Goal: Task Accomplishment & Management: Use online tool/utility

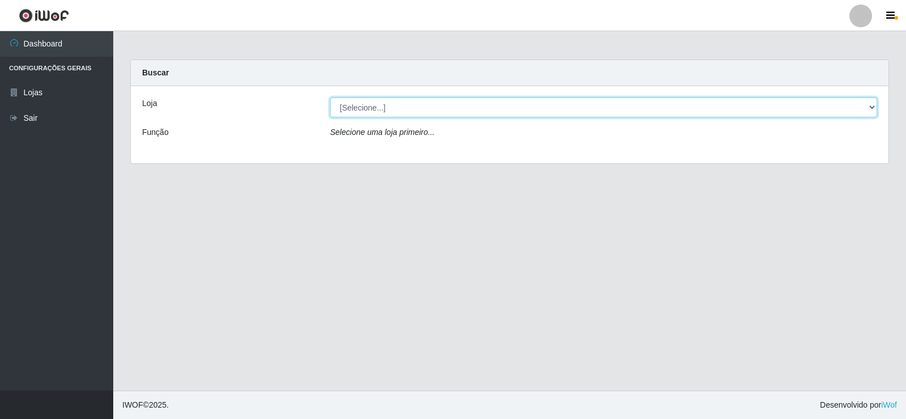
click at [449, 109] on select "[Selecione...] Rede Compras Supermercados - LOJA 2" at bounding box center [603, 107] width 547 height 20
select select "161"
click at [330, 97] on select "[Selecione...] Rede Compras Supermercados - LOJA 2" at bounding box center [603, 107] width 547 height 20
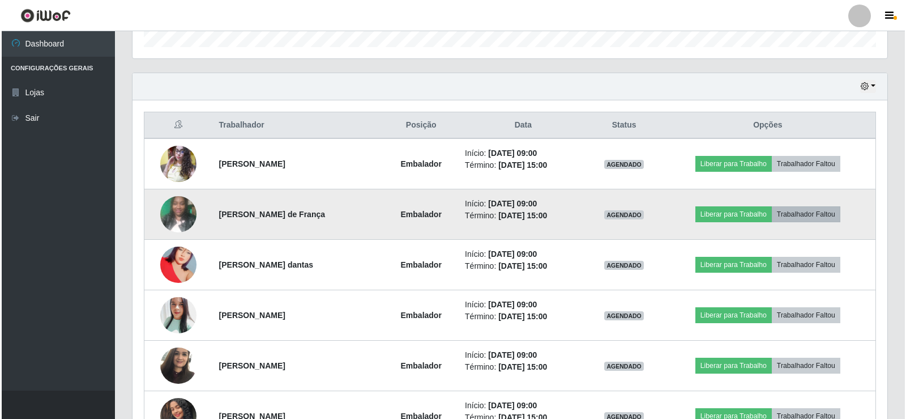
scroll to position [378, 0]
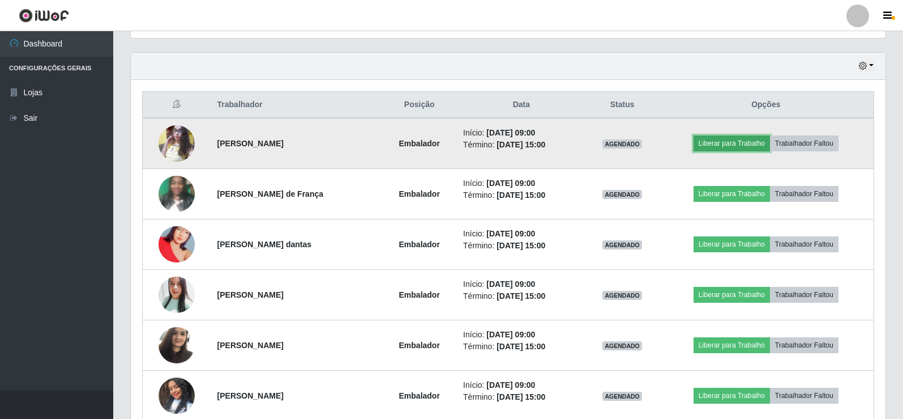
click at [746, 144] on button "Liberar para Trabalho" at bounding box center [732, 143] width 76 height 16
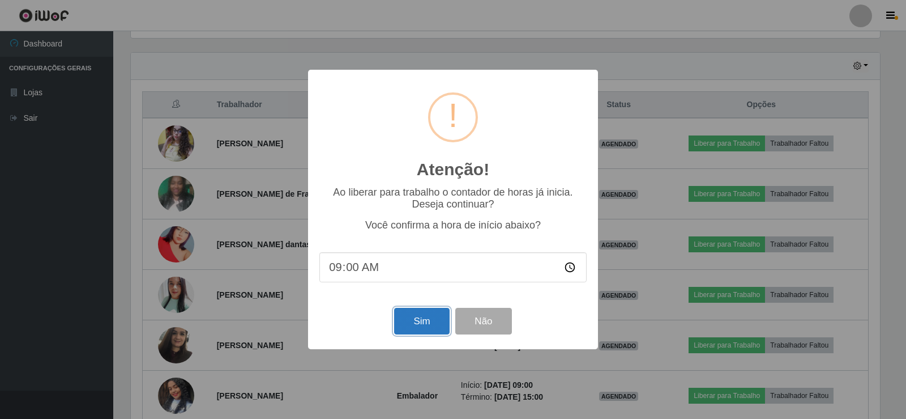
click at [434, 328] on button "Sim" at bounding box center [421, 321] width 55 height 27
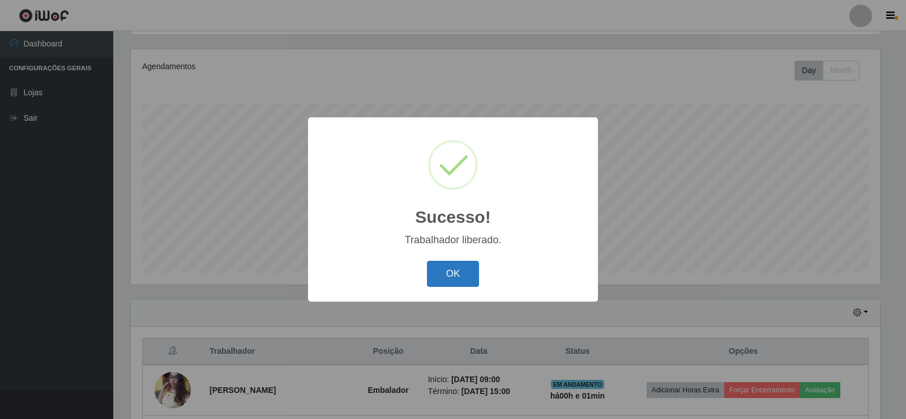
drag, startPoint x: 446, startPoint y: 274, endPoint x: 612, endPoint y: 278, distance: 166.0
click at [454, 274] on button "OK" at bounding box center [453, 274] width 53 height 27
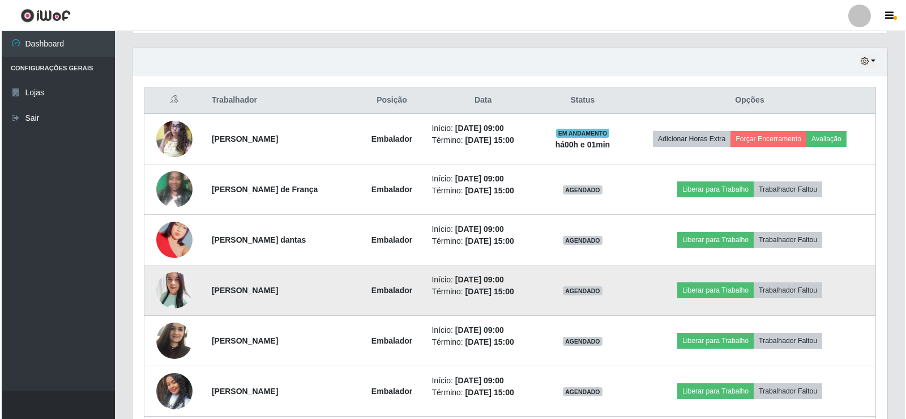
scroll to position [415, 0]
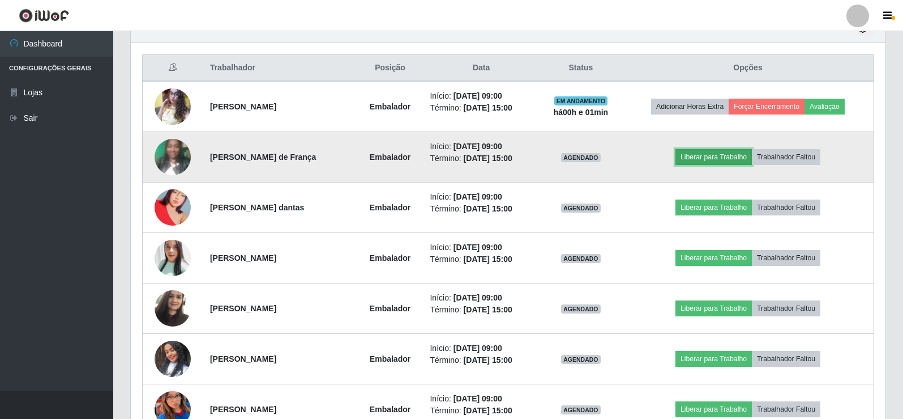
click at [719, 152] on button "Liberar para Trabalho" at bounding box center [714, 157] width 76 height 16
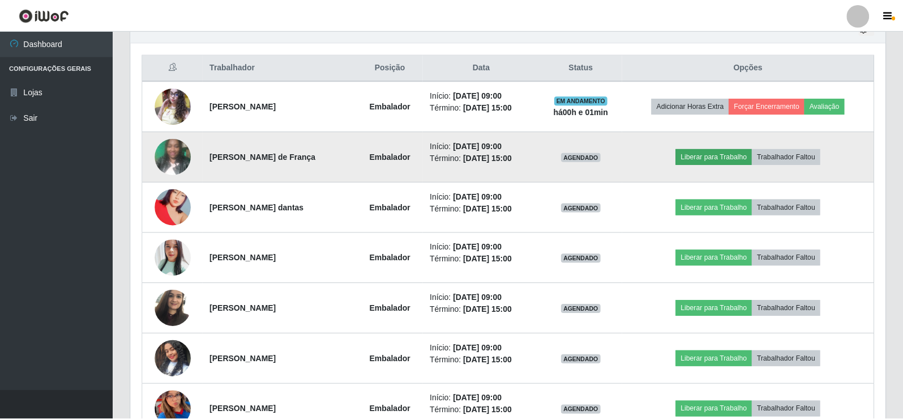
scroll to position [235, 749]
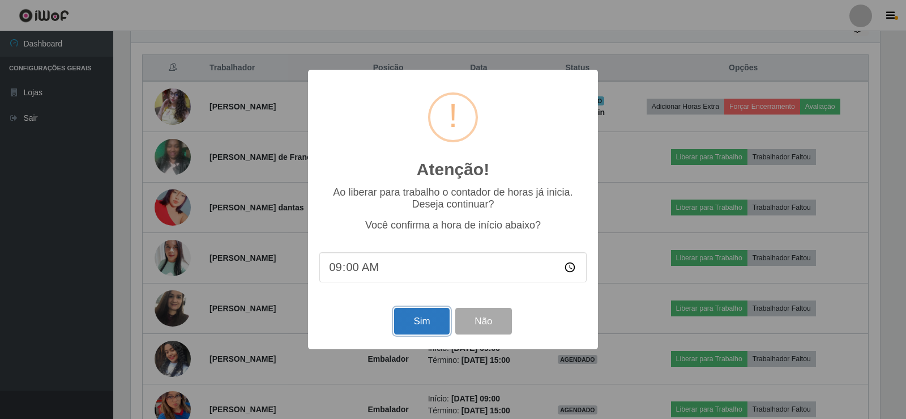
click at [417, 319] on button "Sim" at bounding box center [421, 321] width 55 height 27
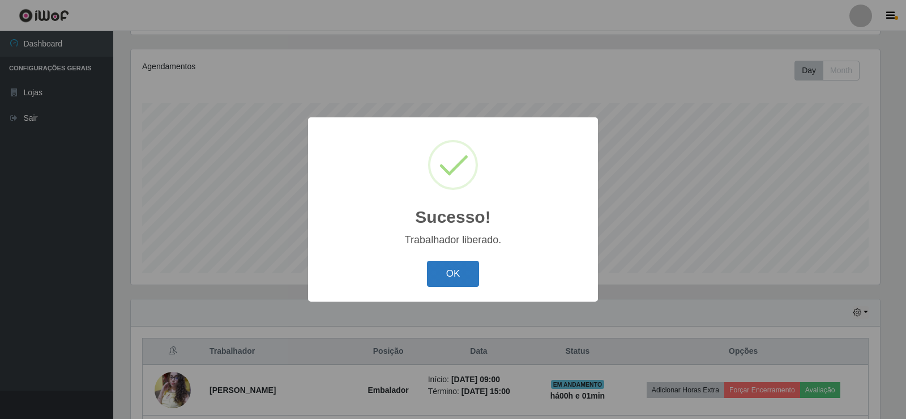
click at [451, 272] on button "OK" at bounding box center [453, 274] width 53 height 27
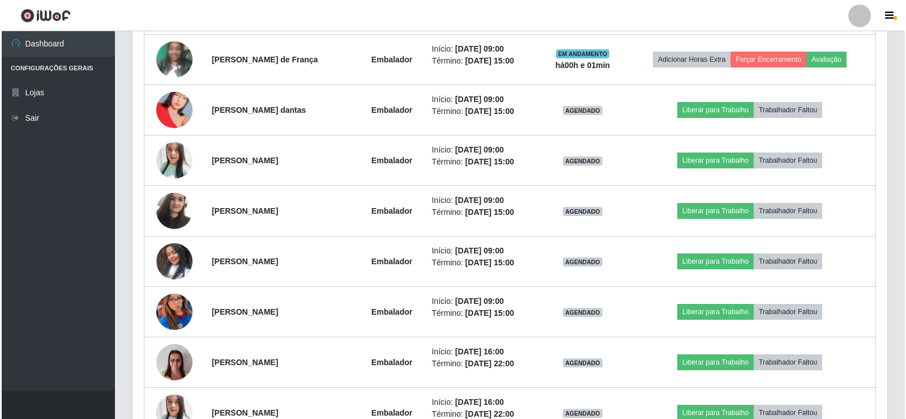
scroll to position [528, 0]
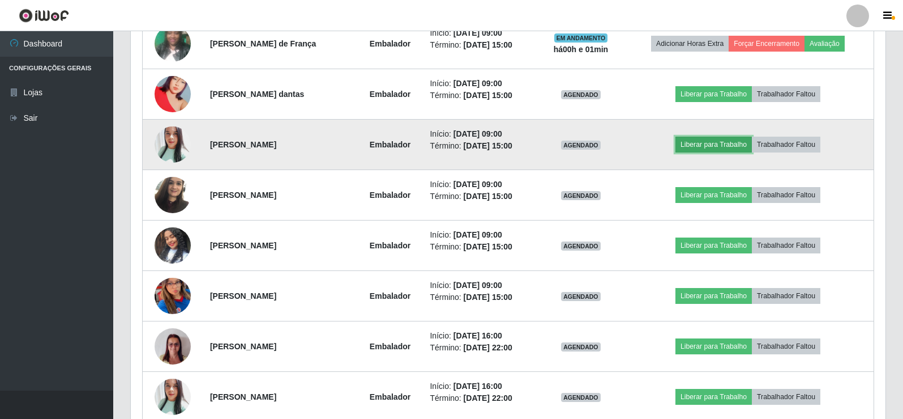
click at [723, 140] on button "Liberar para Trabalho" at bounding box center [714, 144] width 76 height 16
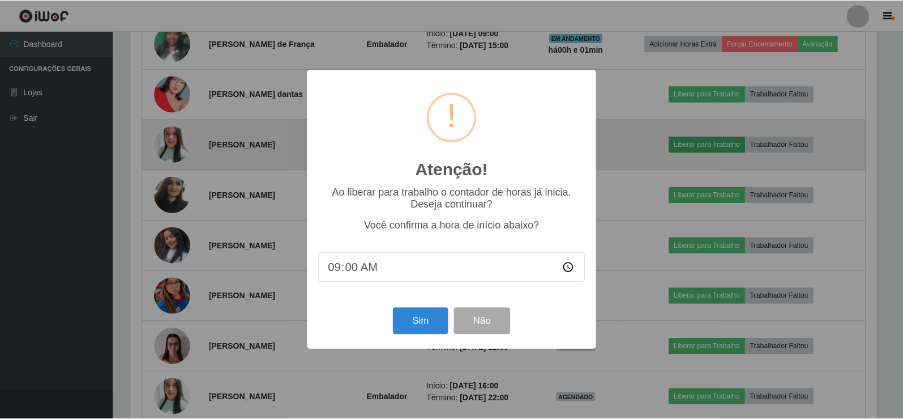
scroll to position [235, 749]
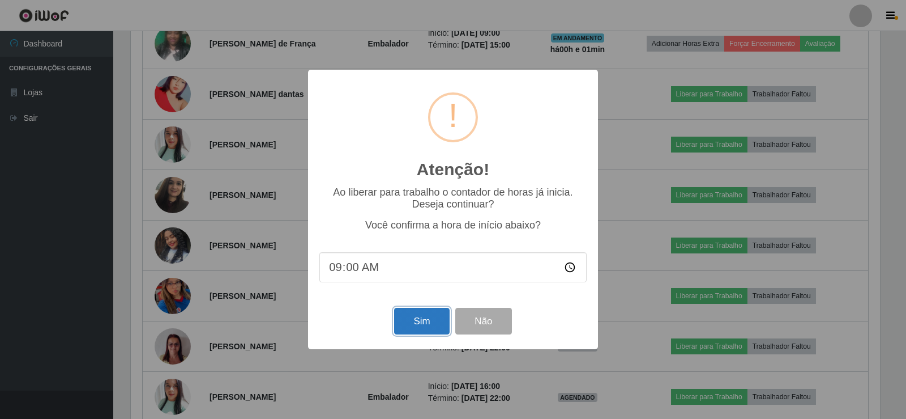
click at [419, 321] on button "Sim" at bounding box center [421, 321] width 55 height 27
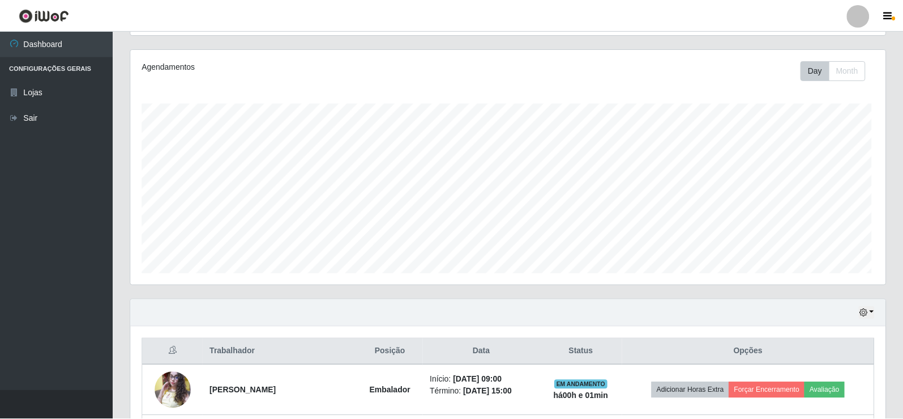
scroll to position [0, 0]
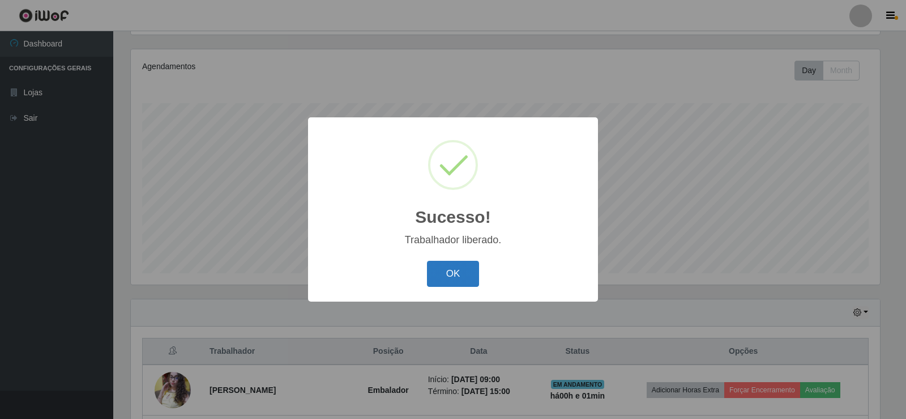
click at [456, 270] on button "OK" at bounding box center [453, 274] width 53 height 27
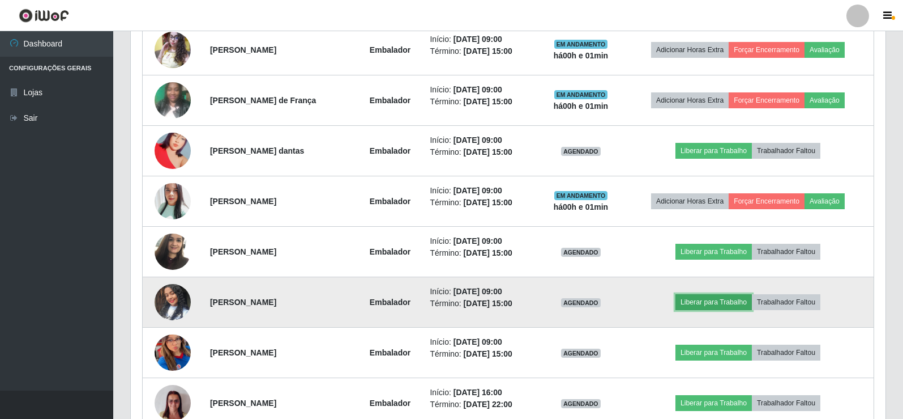
click at [720, 296] on button "Liberar para Trabalho" at bounding box center [714, 302] width 76 height 16
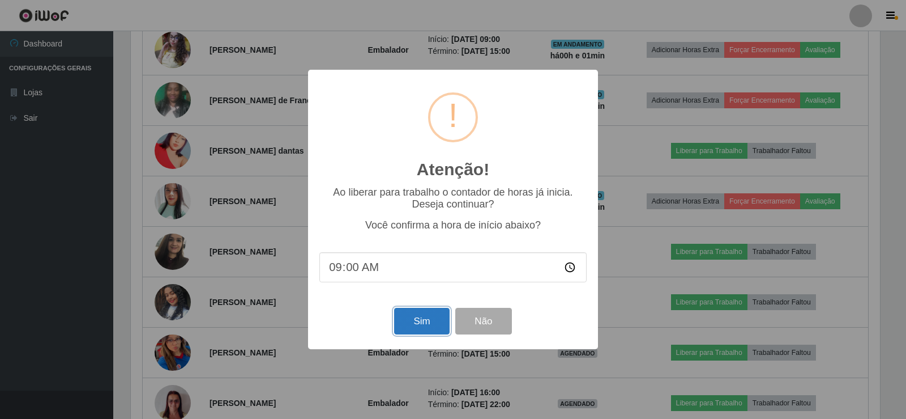
click at [406, 318] on button "Sim" at bounding box center [421, 321] width 55 height 27
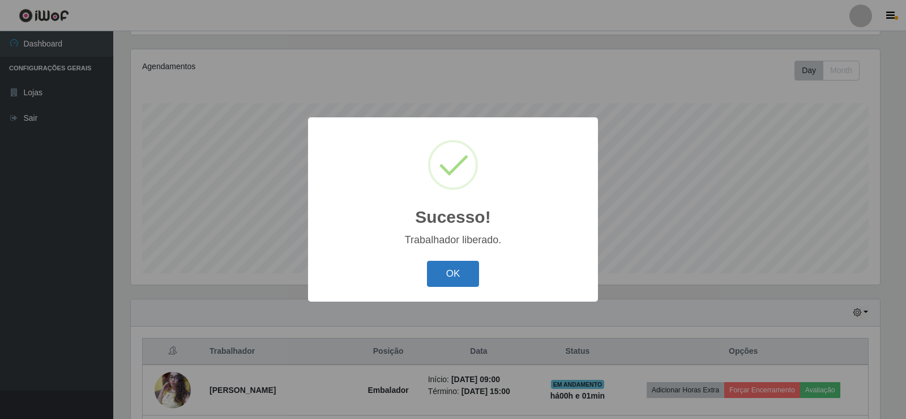
click at [452, 262] on button "OK" at bounding box center [453, 274] width 53 height 27
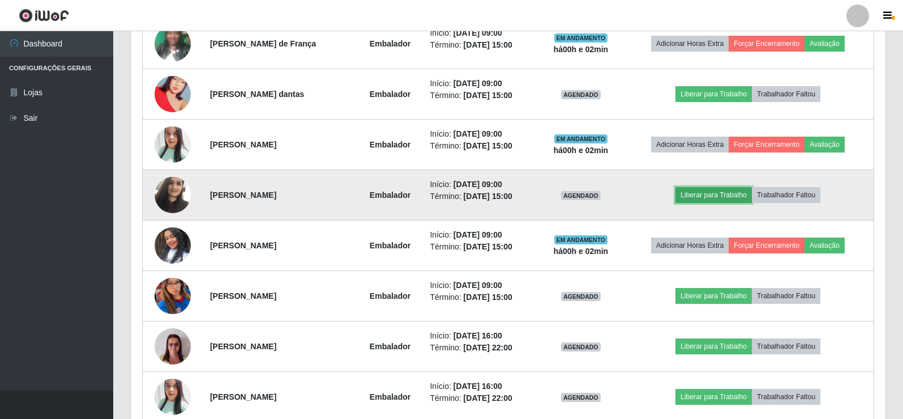
click at [727, 193] on button "Liberar para Trabalho" at bounding box center [714, 195] width 76 height 16
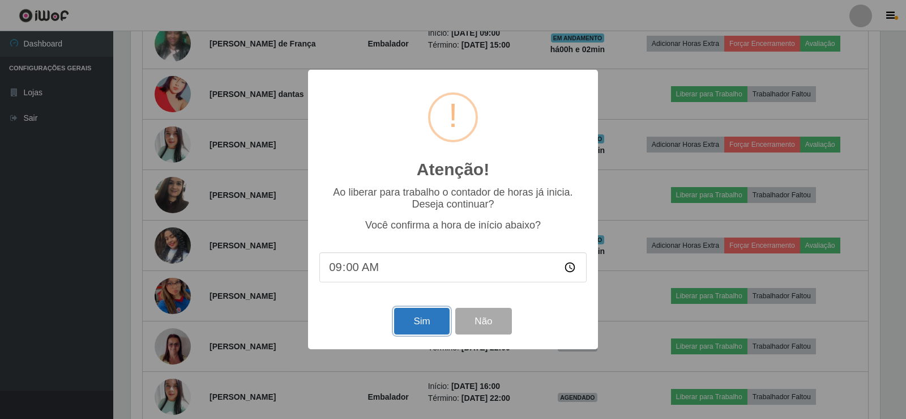
click at [413, 313] on button "Sim" at bounding box center [421, 321] width 55 height 27
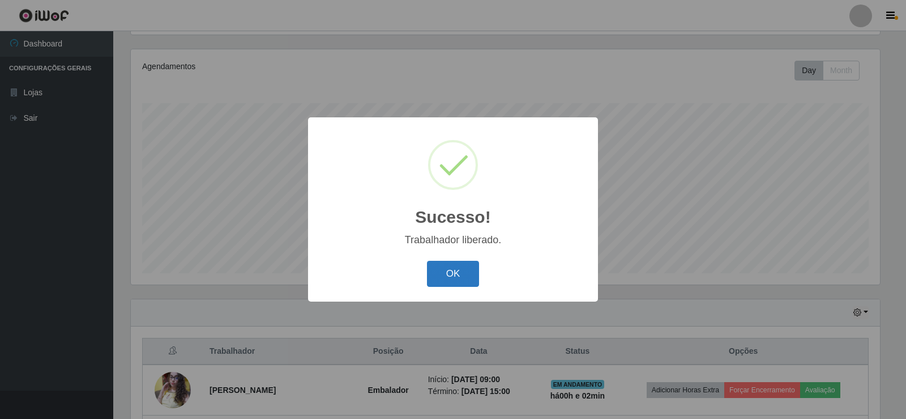
click at [447, 263] on button "OK" at bounding box center [453, 274] width 53 height 27
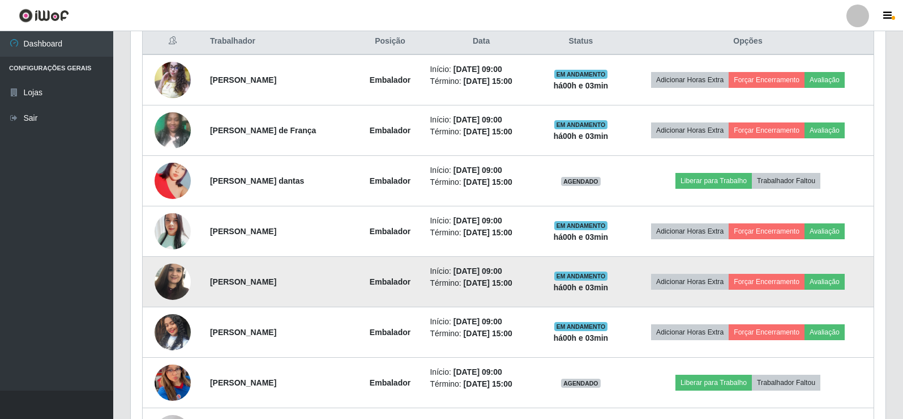
scroll to position [472, 0]
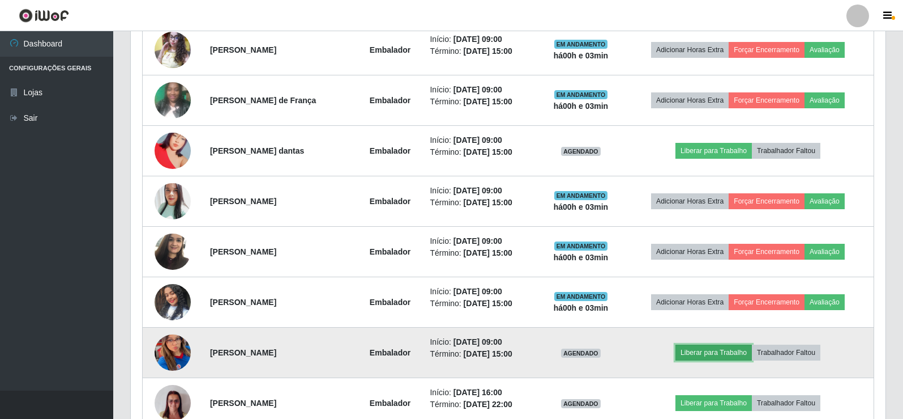
click at [724, 353] on button "Liberar para Trabalho" at bounding box center [714, 352] width 76 height 16
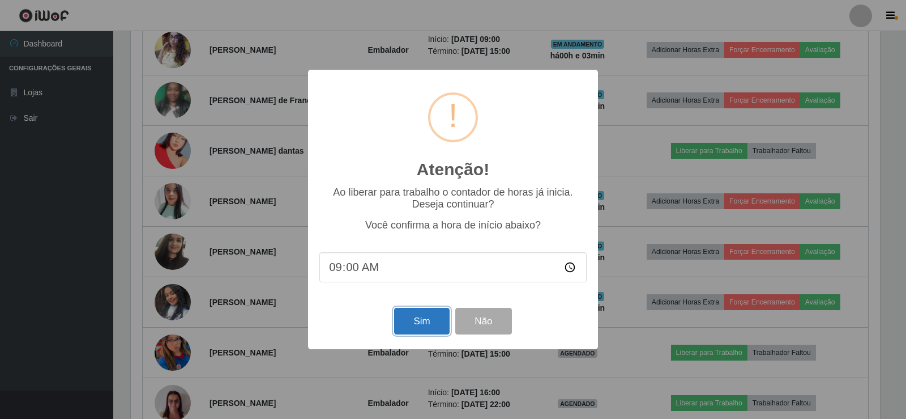
click at [411, 325] on button "Sim" at bounding box center [421, 321] width 55 height 27
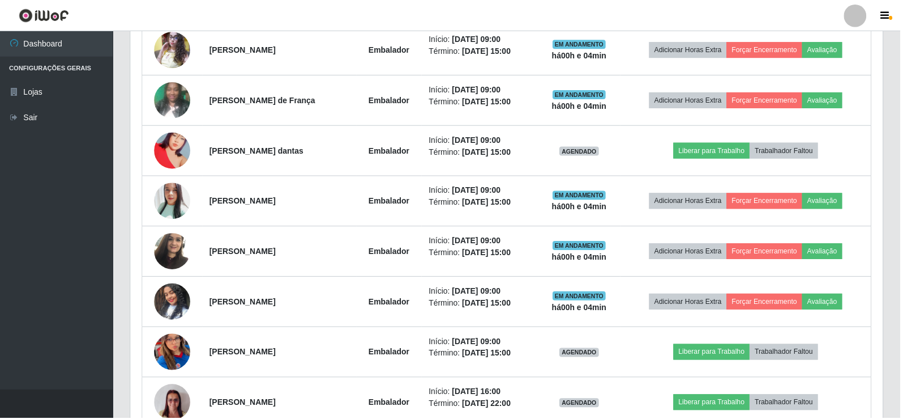
scroll to position [132, 0]
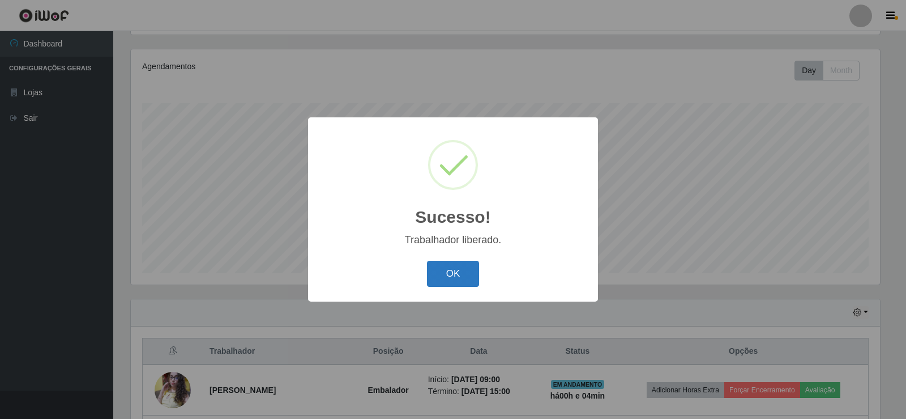
click at [444, 275] on button "OK" at bounding box center [453, 274] width 53 height 27
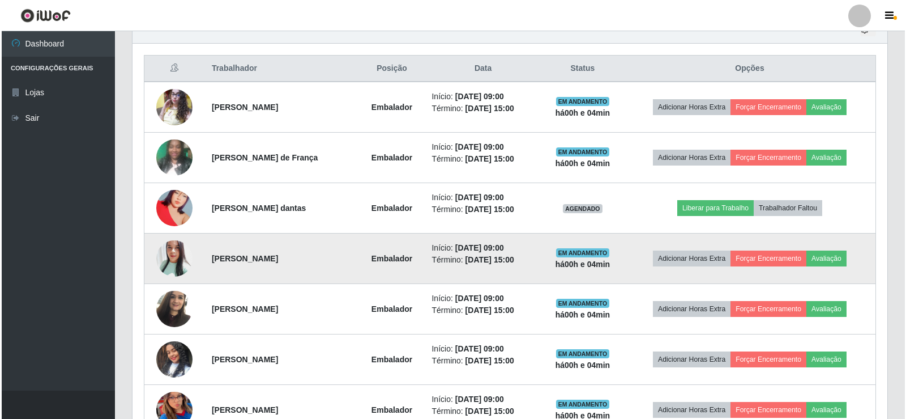
scroll to position [415, 0]
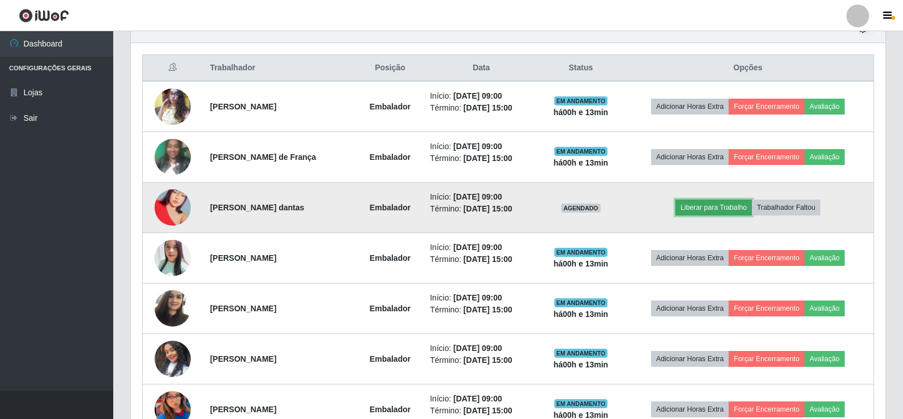
click at [721, 206] on button "Liberar para Trabalho" at bounding box center [714, 207] width 76 height 16
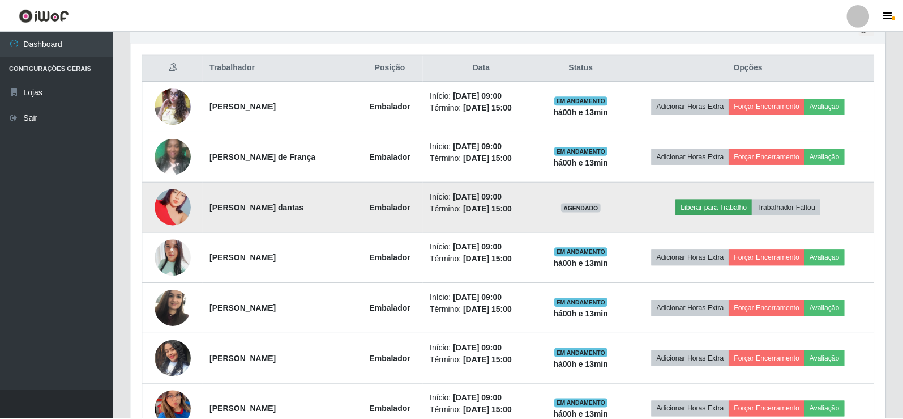
scroll to position [235, 749]
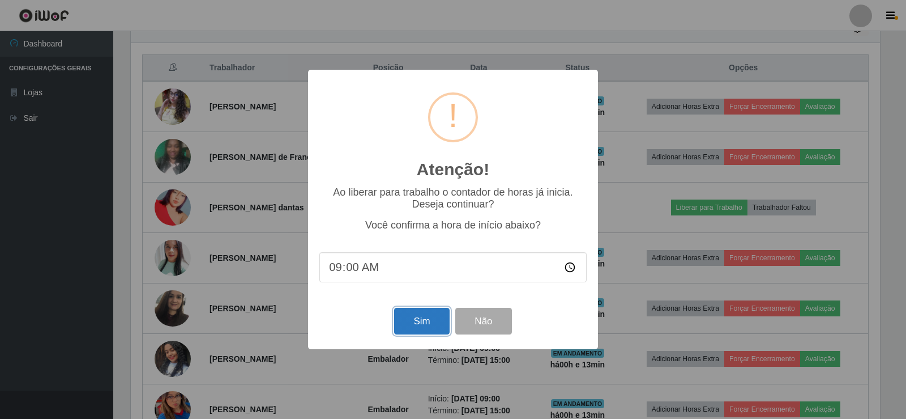
click at [428, 334] on button "Sim" at bounding box center [421, 321] width 55 height 27
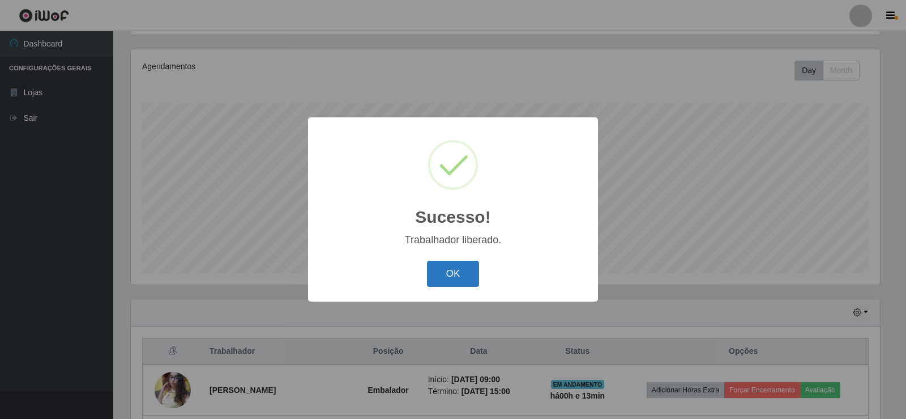
click at [445, 277] on button "OK" at bounding box center [453, 274] width 53 height 27
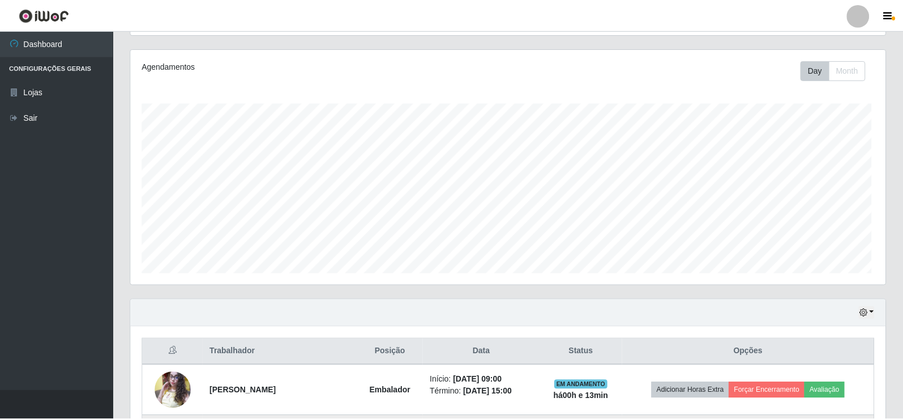
scroll to position [235, 755]
